Goal: Task Accomplishment & Management: Manage account settings

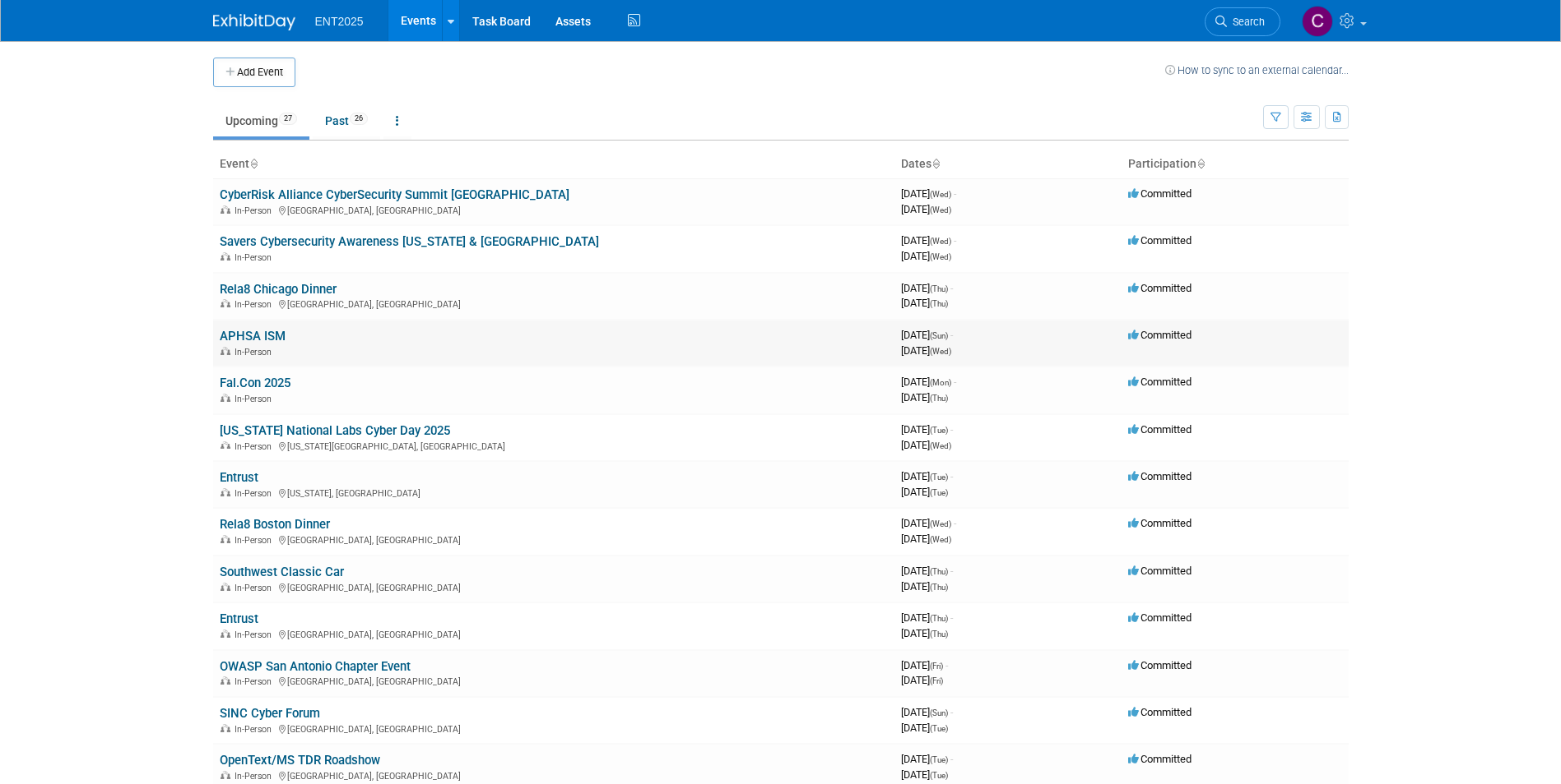
click at [250, 329] on link "APHSA ISM" at bounding box center [252, 336] width 65 height 15
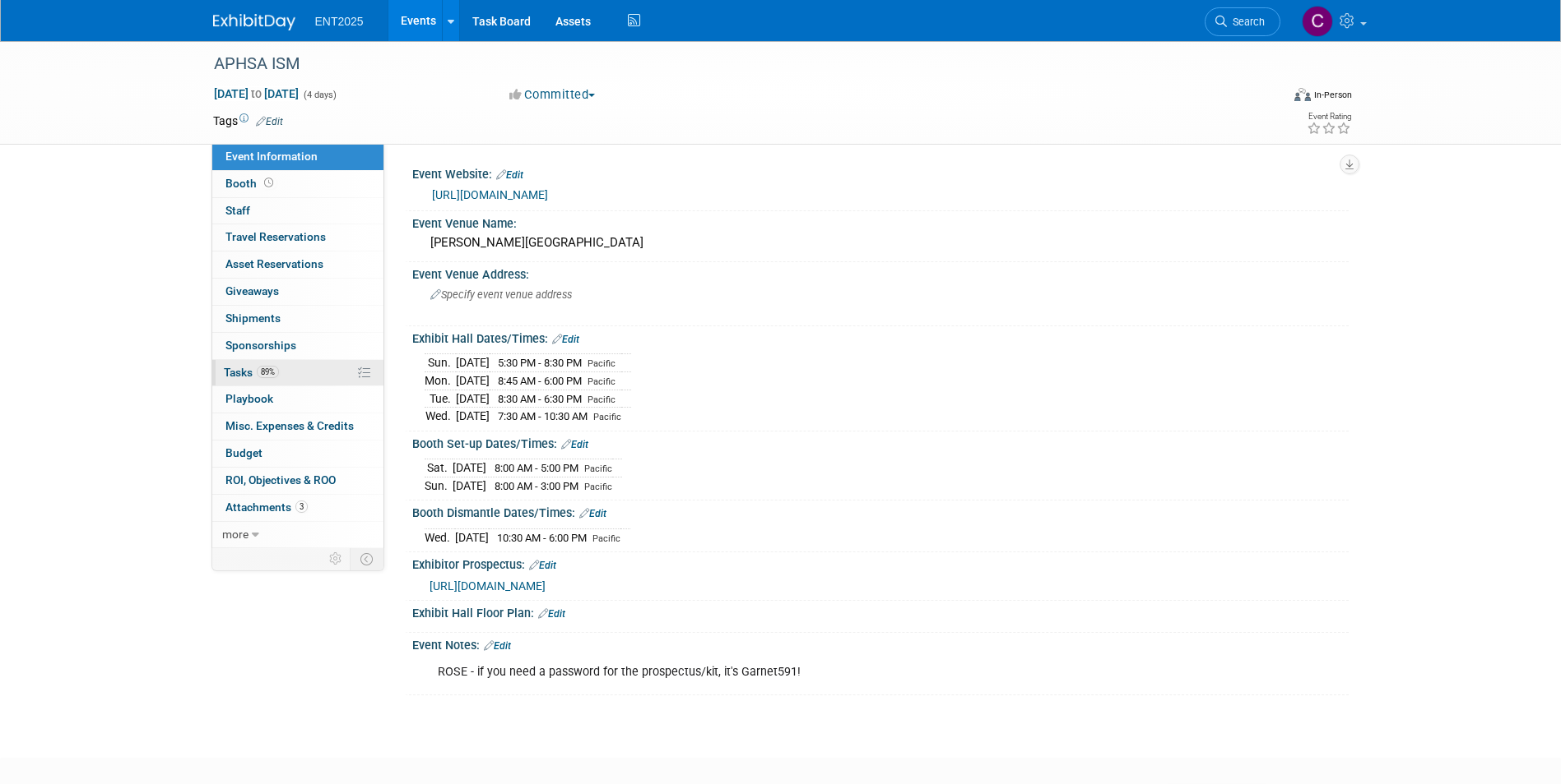
click at [237, 381] on link "89% Tasks 89%" at bounding box center [298, 373] width 171 height 26
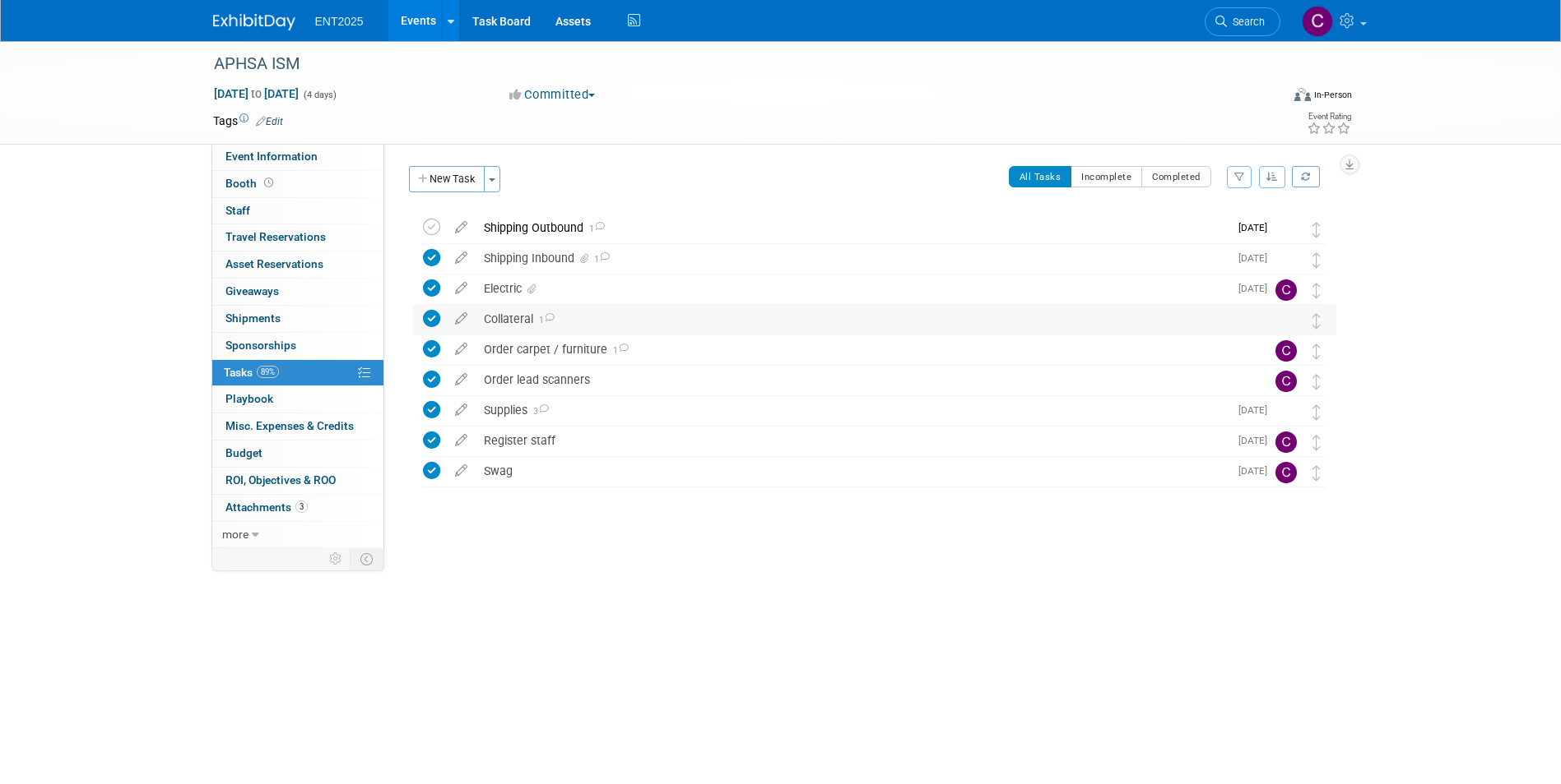
click at [508, 321] on div "Collateral 1" at bounding box center [859, 319] width 767 height 28
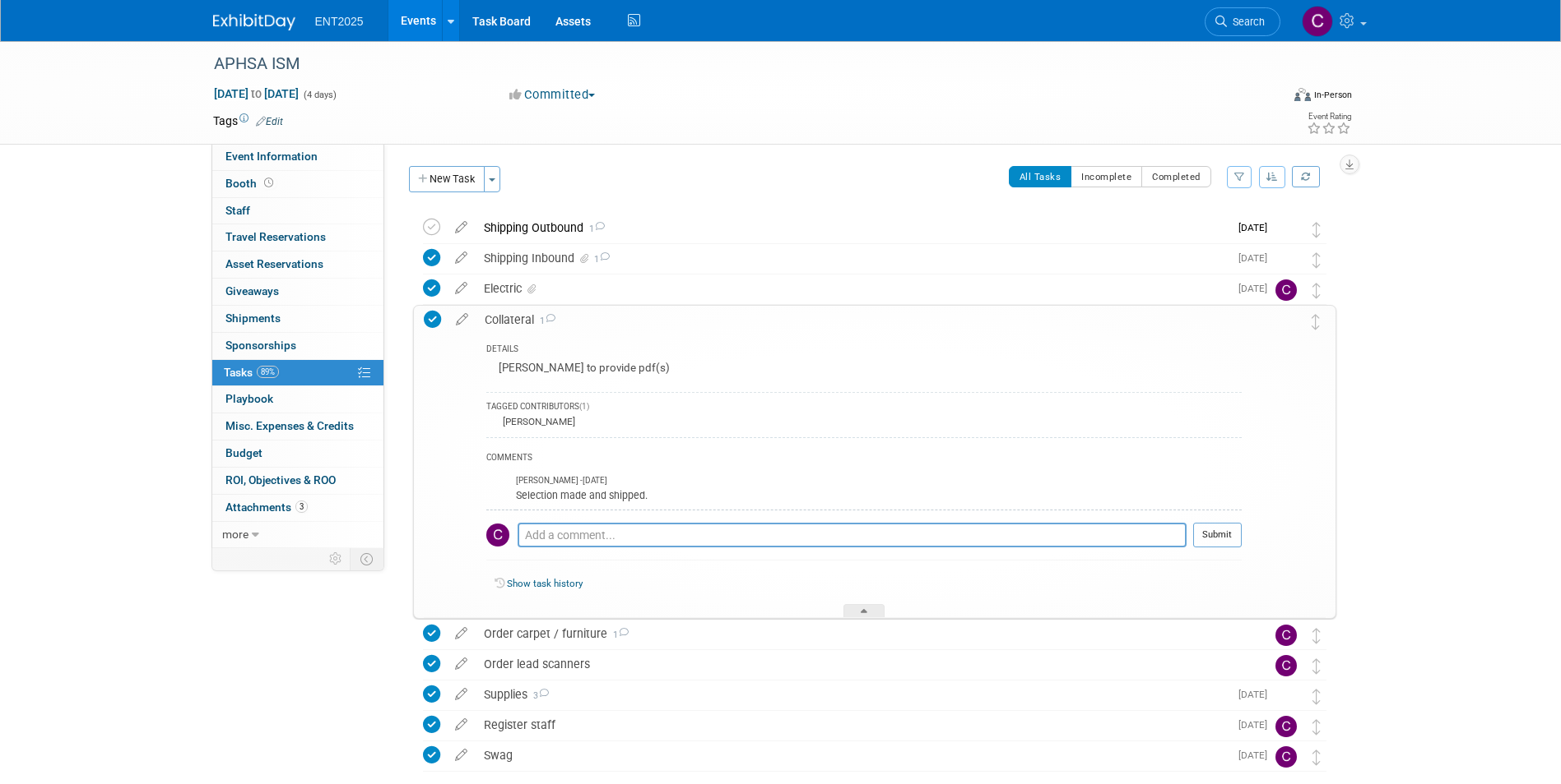
click at [508, 321] on div "Collateral 1" at bounding box center [859, 320] width 765 height 28
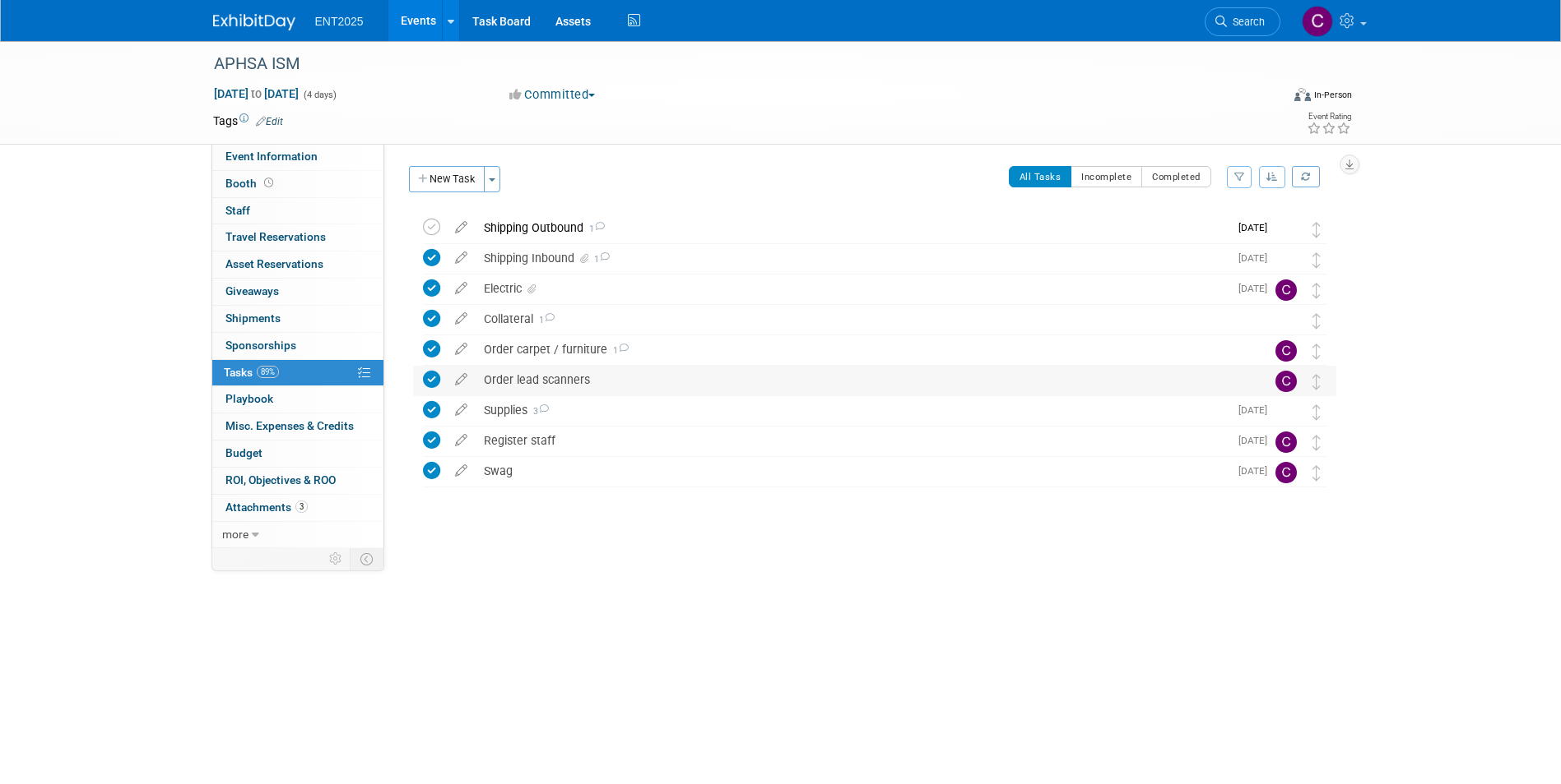
click at [549, 378] on div "Order lead scanners" at bounding box center [859, 380] width 767 height 28
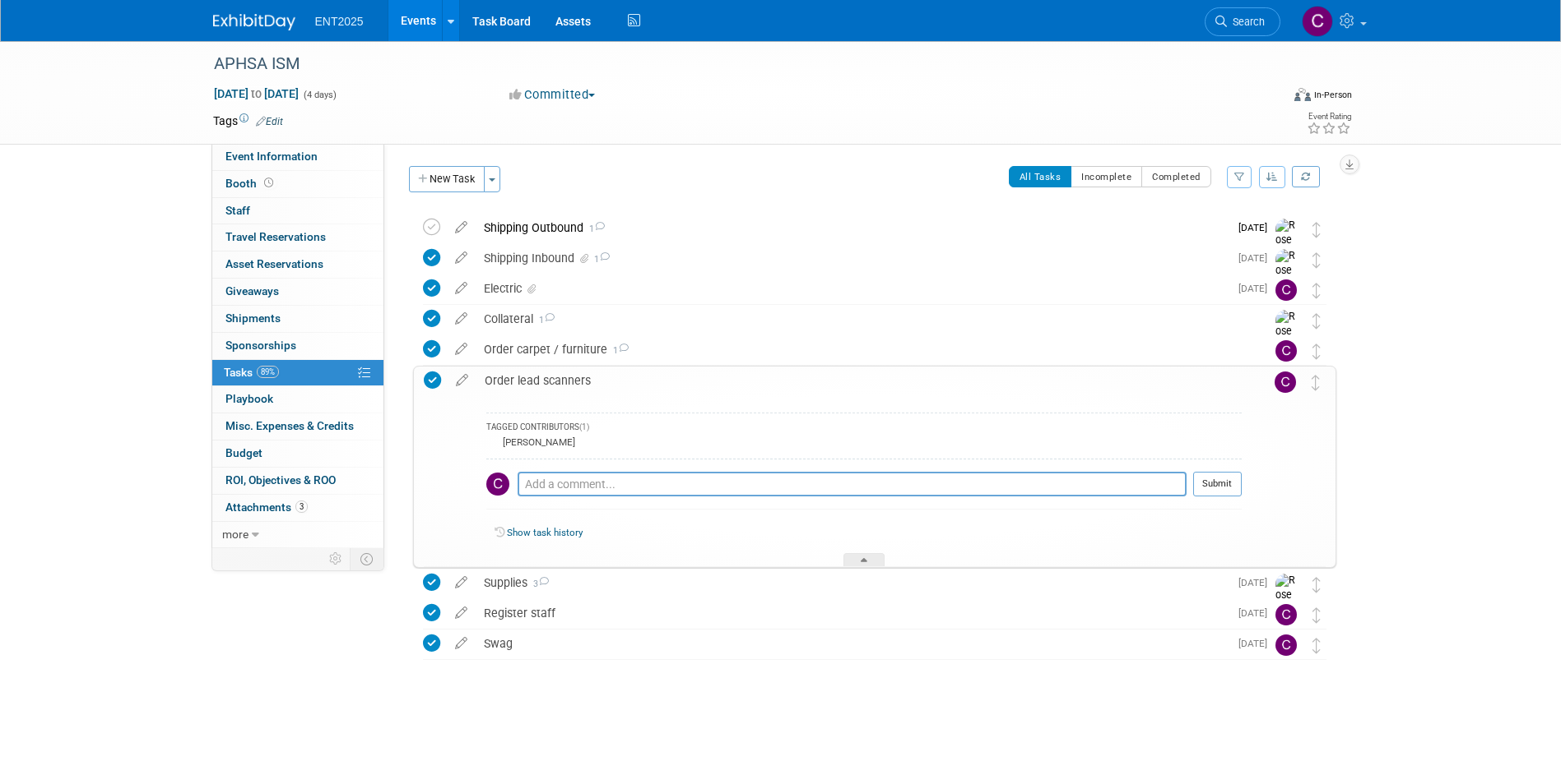
click at [549, 378] on div "Order lead scanners" at bounding box center [859, 381] width 765 height 28
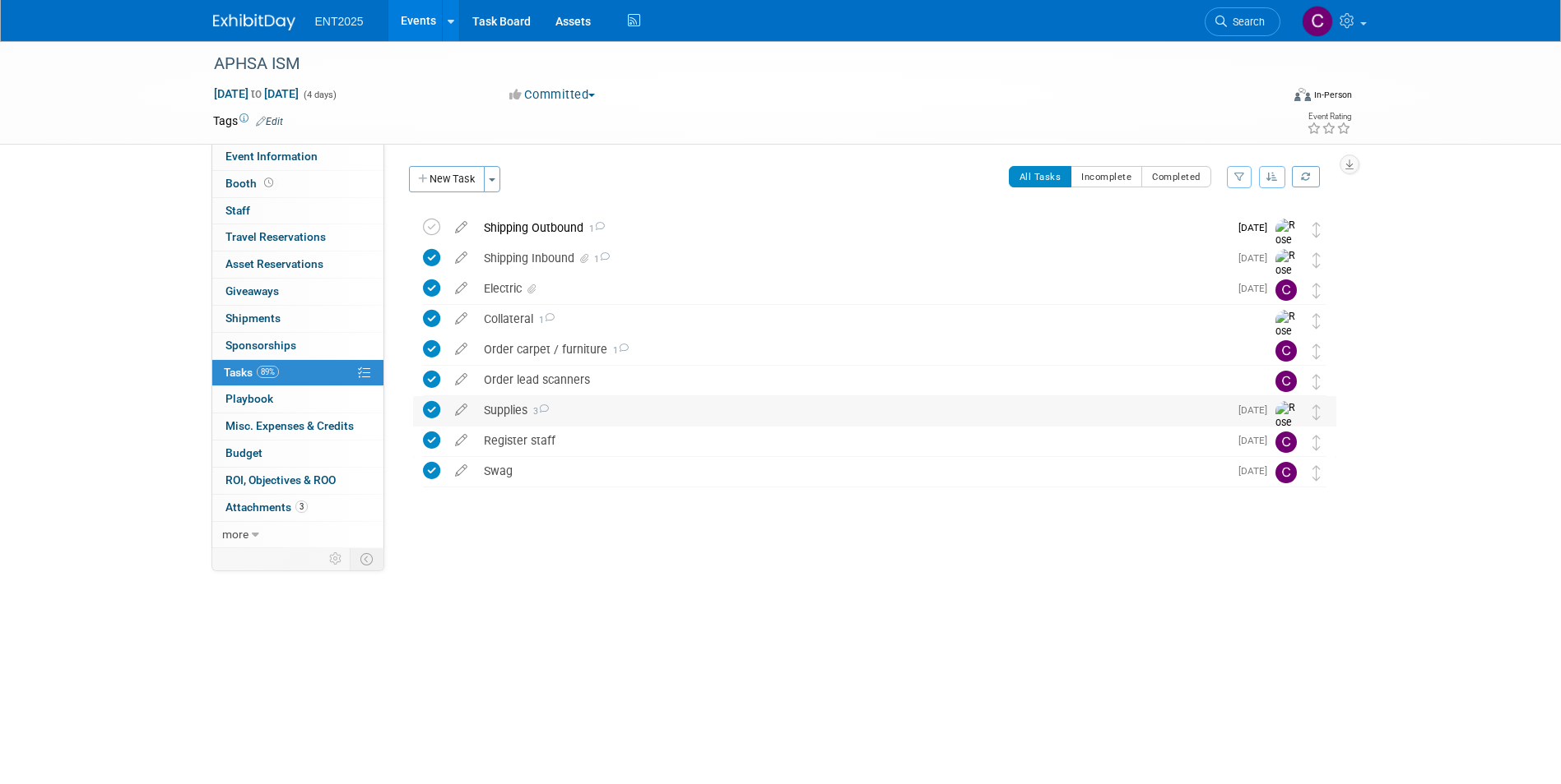
click at [510, 413] on div "Supplies 3" at bounding box center [852, 410] width 753 height 28
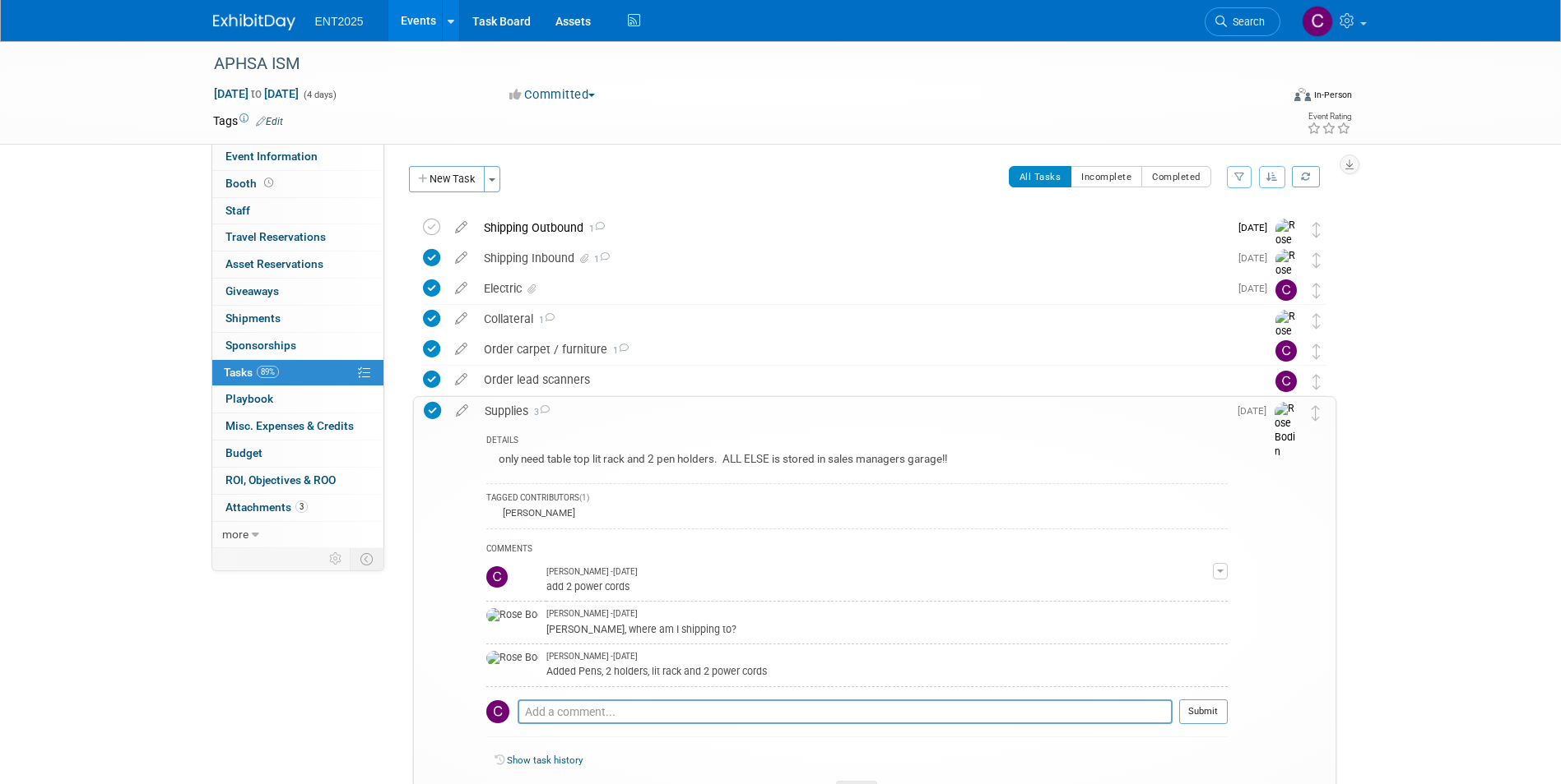
click at [510, 412] on div "Supplies 3" at bounding box center [852, 411] width 751 height 28
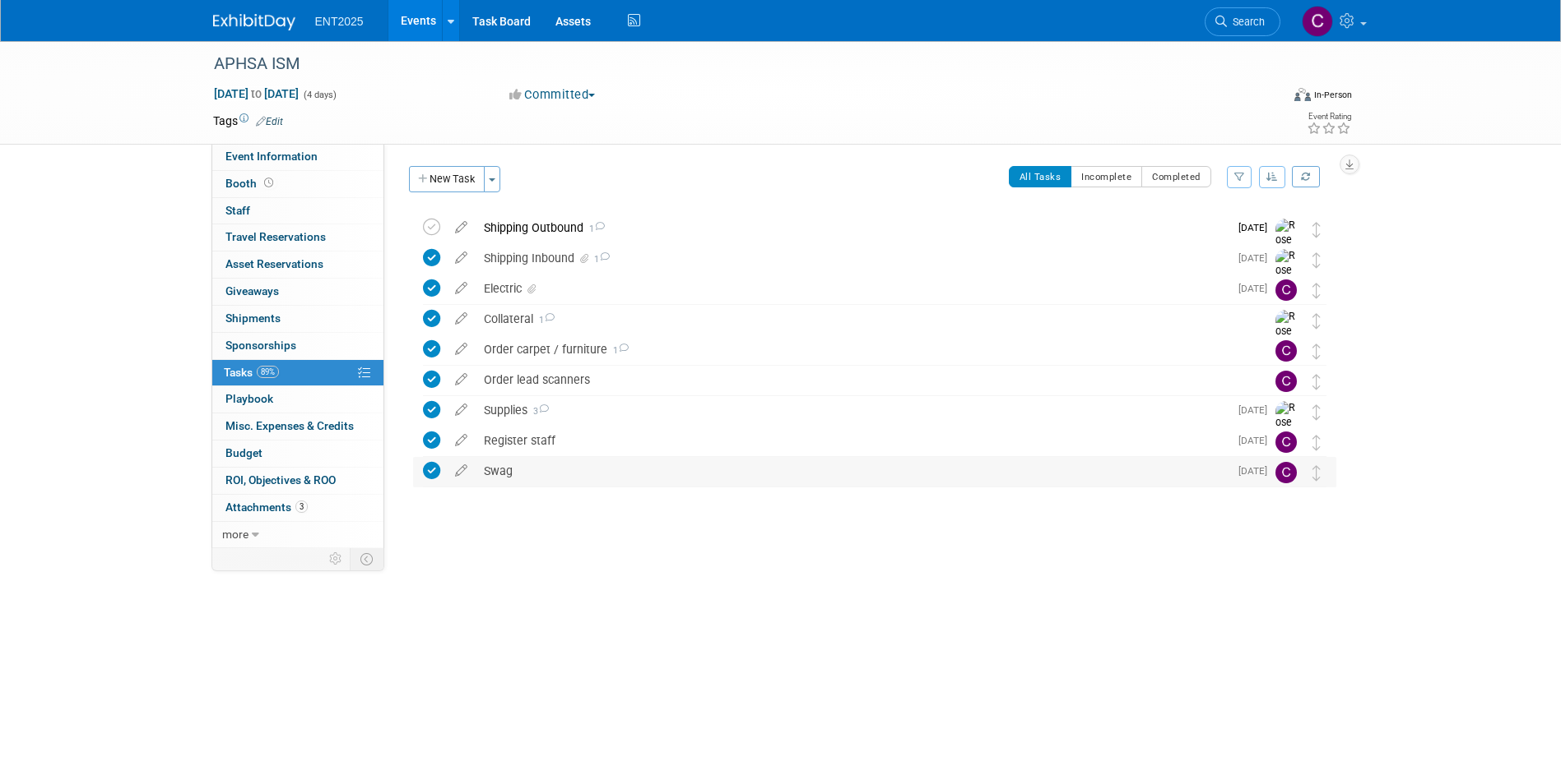
click at [507, 478] on div "Swag" at bounding box center [852, 471] width 753 height 28
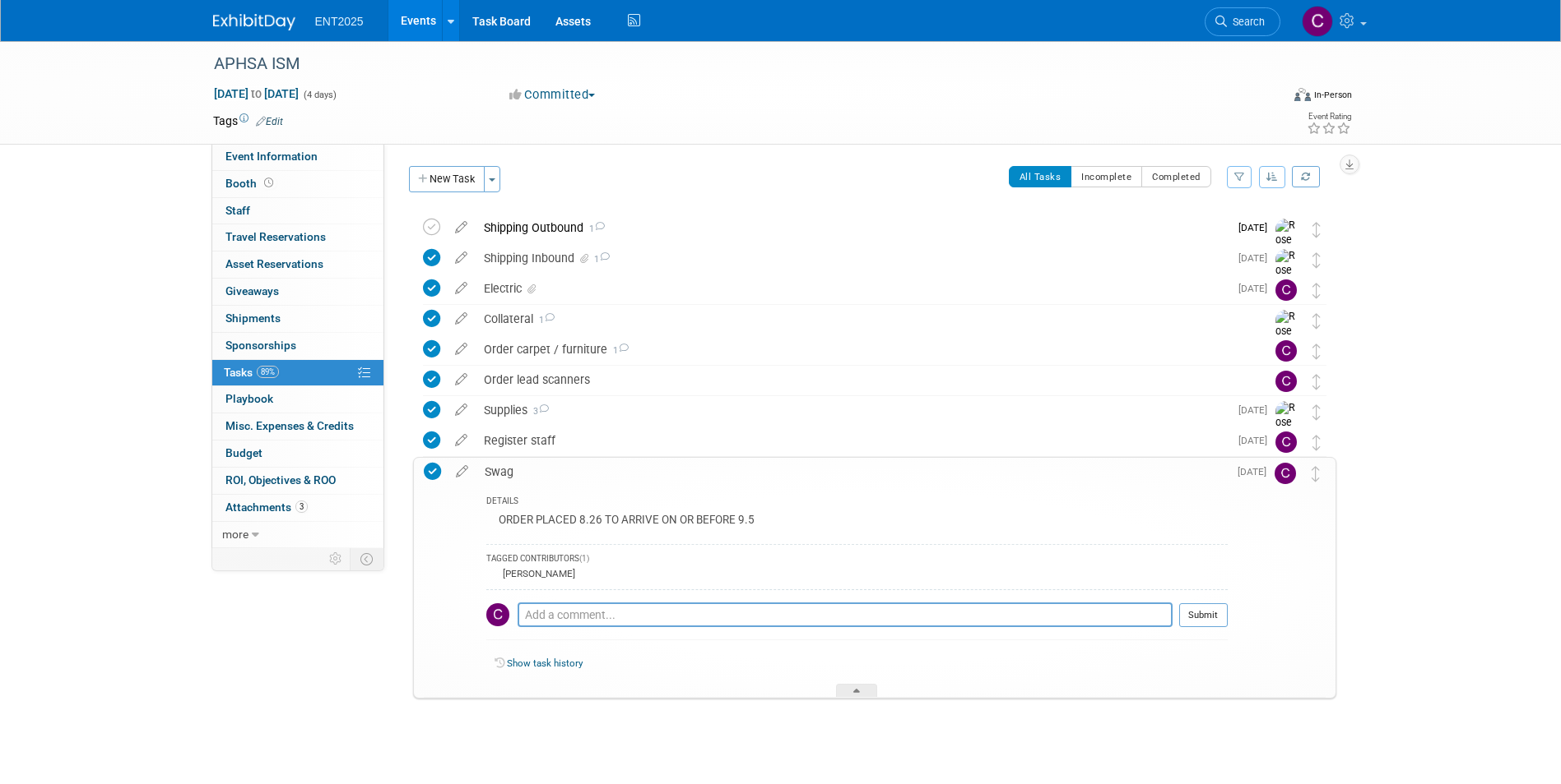
click at [502, 468] on div "Swag" at bounding box center [852, 472] width 751 height 28
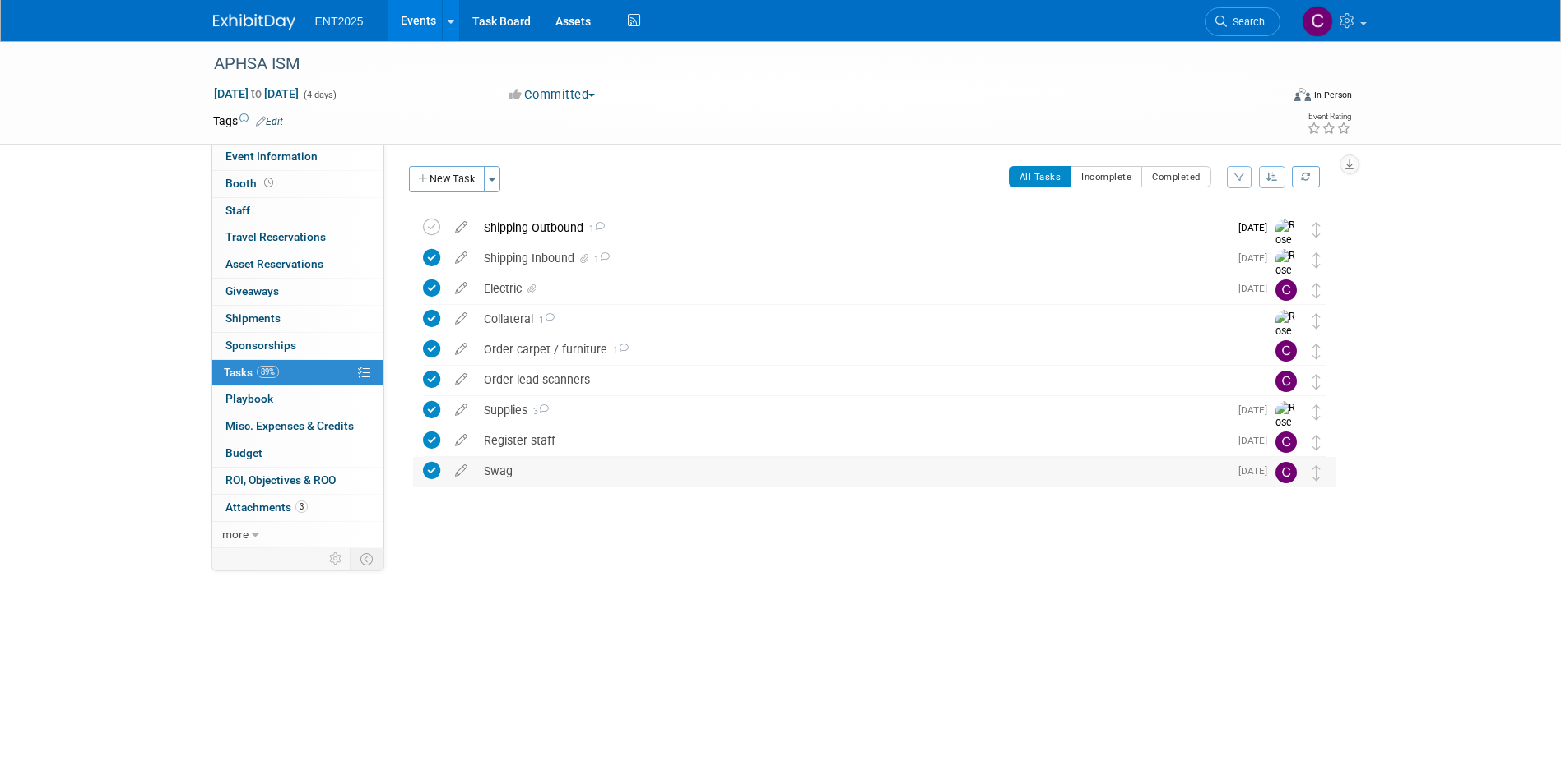
click at [497, 467] on div "Swag" at bounding box center [852, 471] width 753 height 28
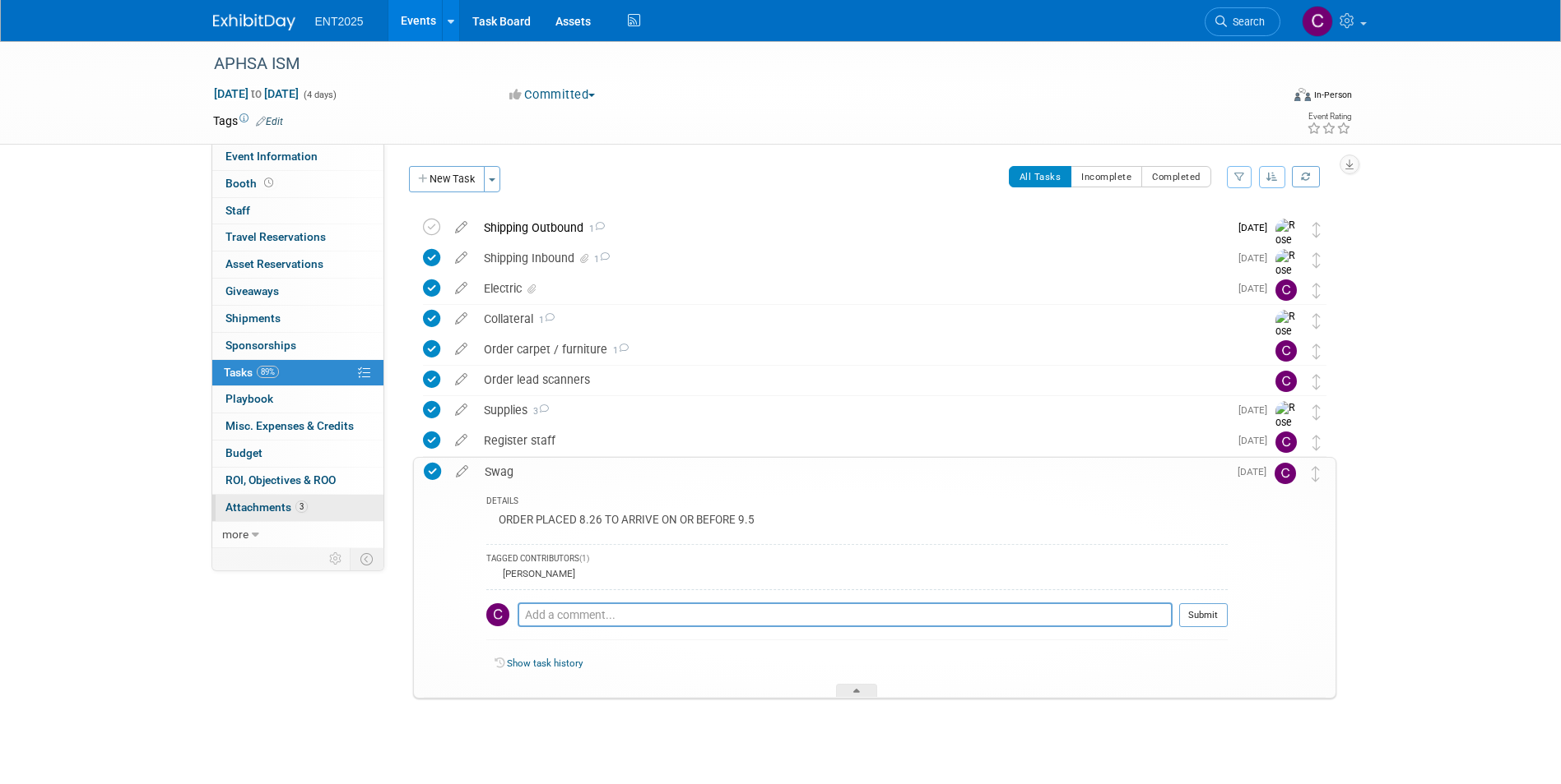
click at [261, 509] on span "Attachments 3" at bounding box center [266, 507] width 82 height 13
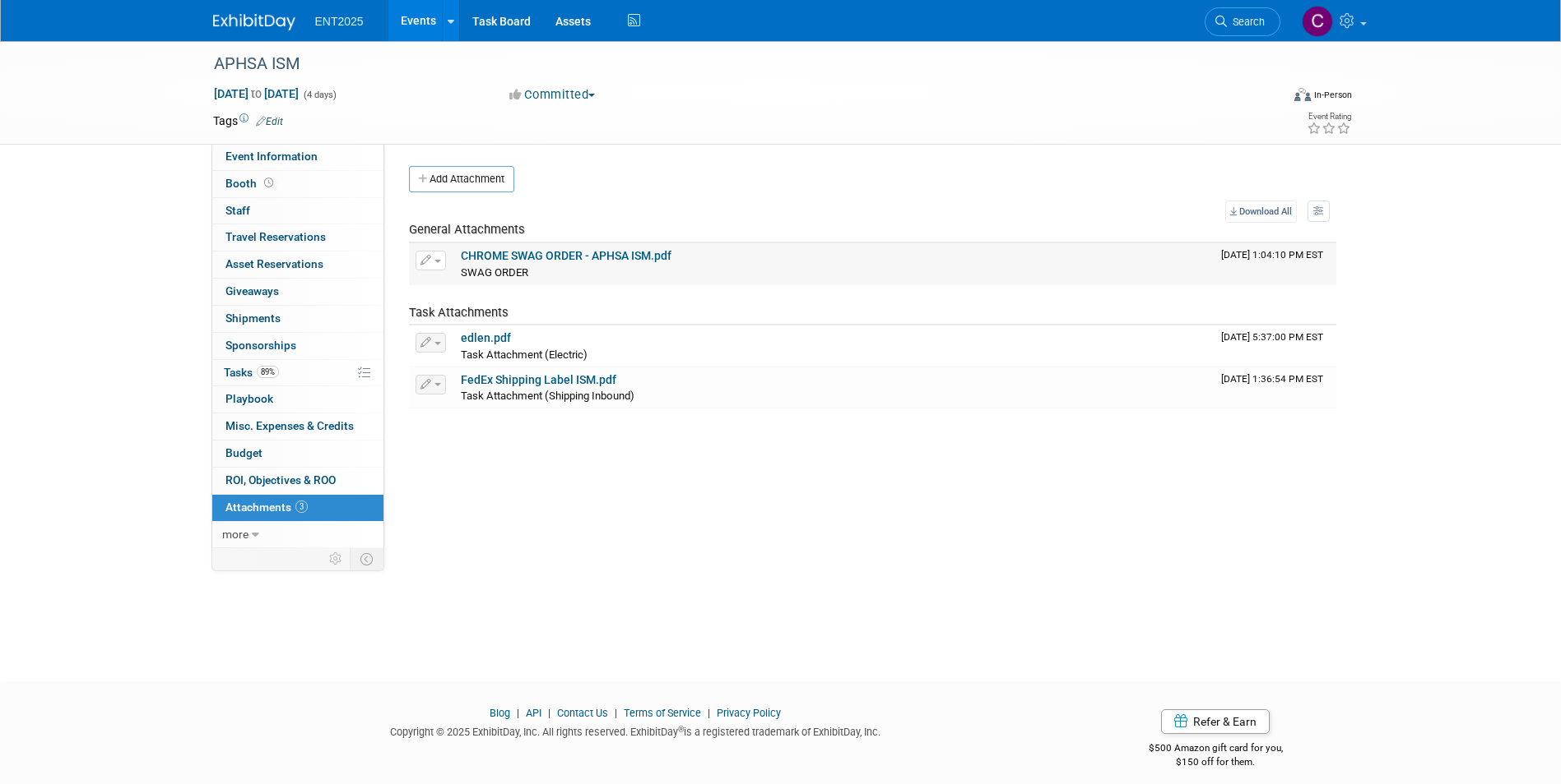
click at [544, 257] on link "CHROME SWAG ORDER - APHSA ISM.pdf" at bounding box center [565, 256] width 210 height 13
